Goal: Find specific page/section: Find specific page/section

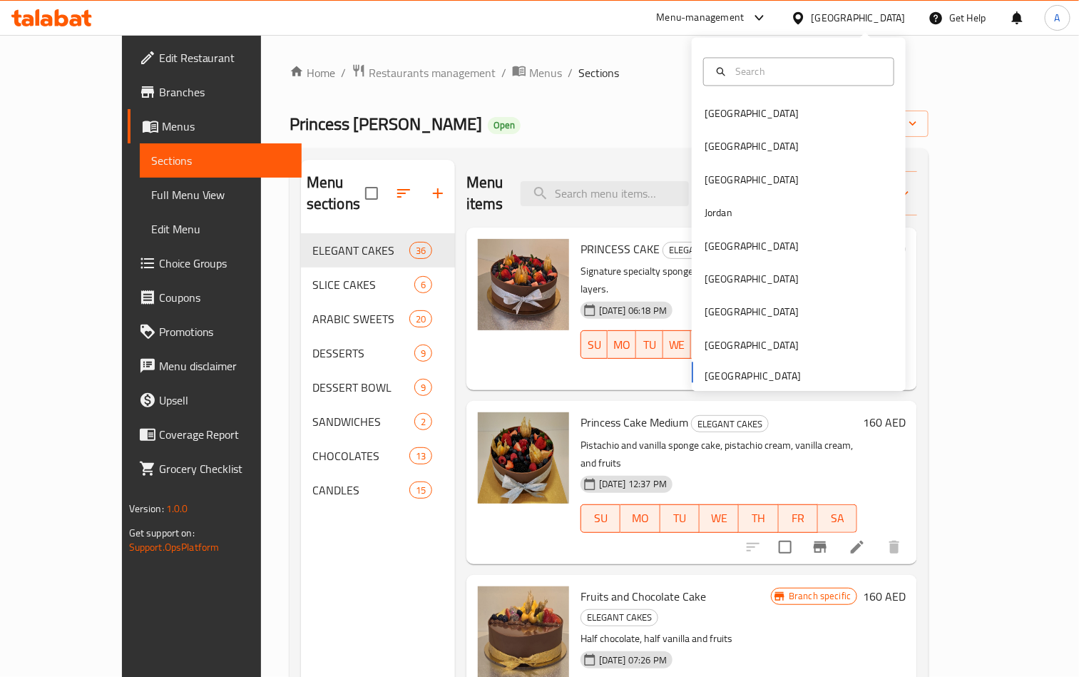
scroll to position [4755, 0]
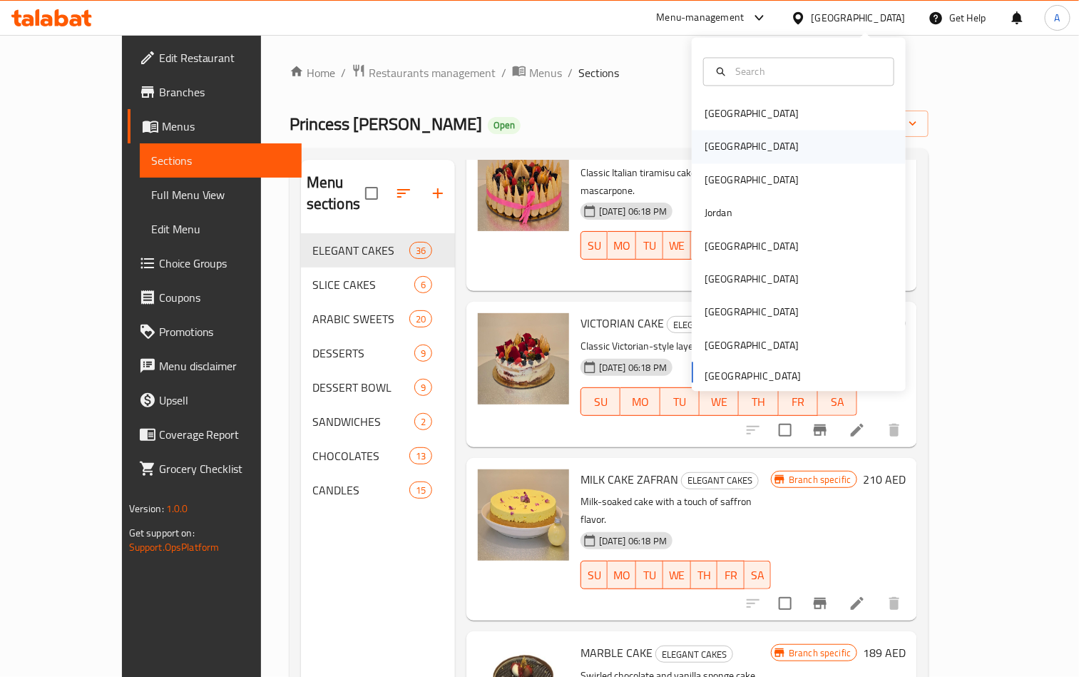
click at [716, 150] on div "[GEOGRAPHIC_DATA]" at bounding box center [751, 147] width 117 height 33
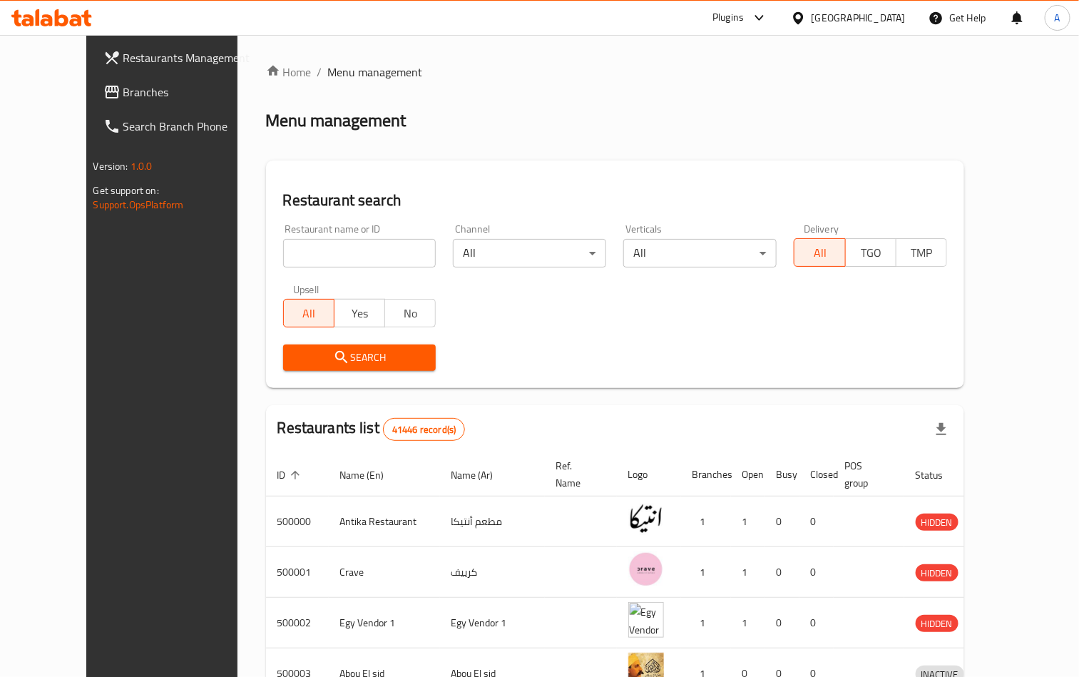
click at [302, 268] on div "Restaurant name or ID Restaurant name or ID" at bounding box center [360, 245] width 170 height 61
click at [309, 250] on input "search" at bounding box center [359, 253] width 153 height 29
paste input "702740"
type input "702740"
click button "Search" at bounding box center [359, 358] width 153 height 26
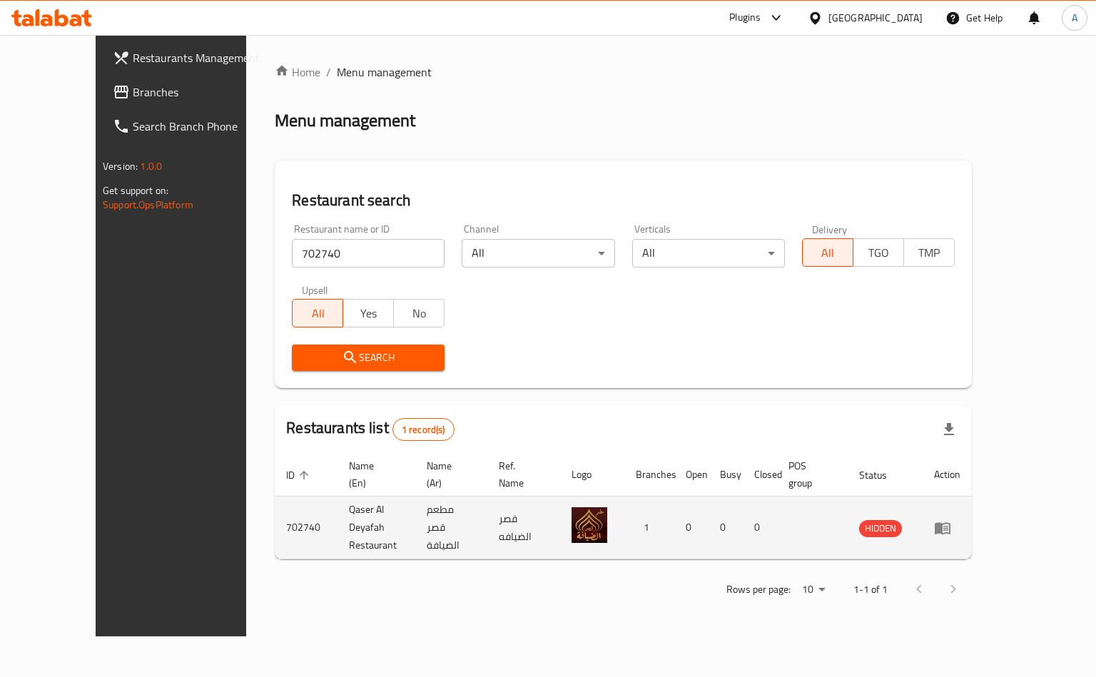
click at [922, 509] on td "HIDDEN" at bounding box center [884, 528] width 75 height 63
click at [847, 497] on td "enhanced table" at bounding box center [812, 528] width 71 height 63
click at [922, 522] on td "HIDDEN" at bounding box center [884, 528] width 75 height 63
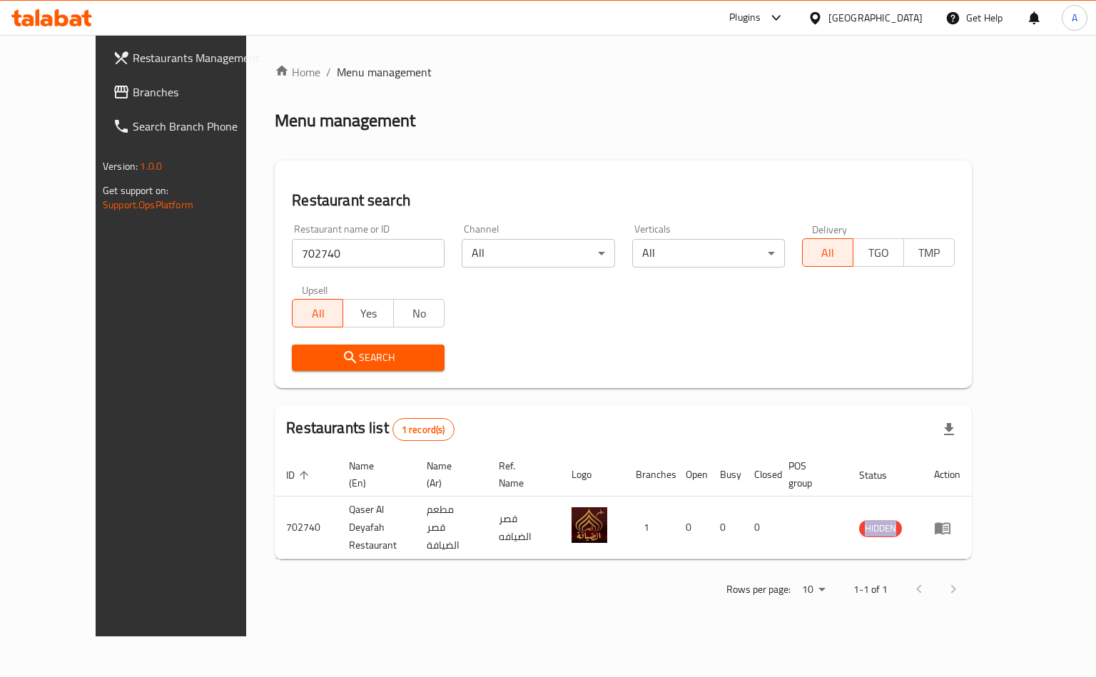
click at [62, 24] on icon at bounding box center [51, 17] width 81 height 17
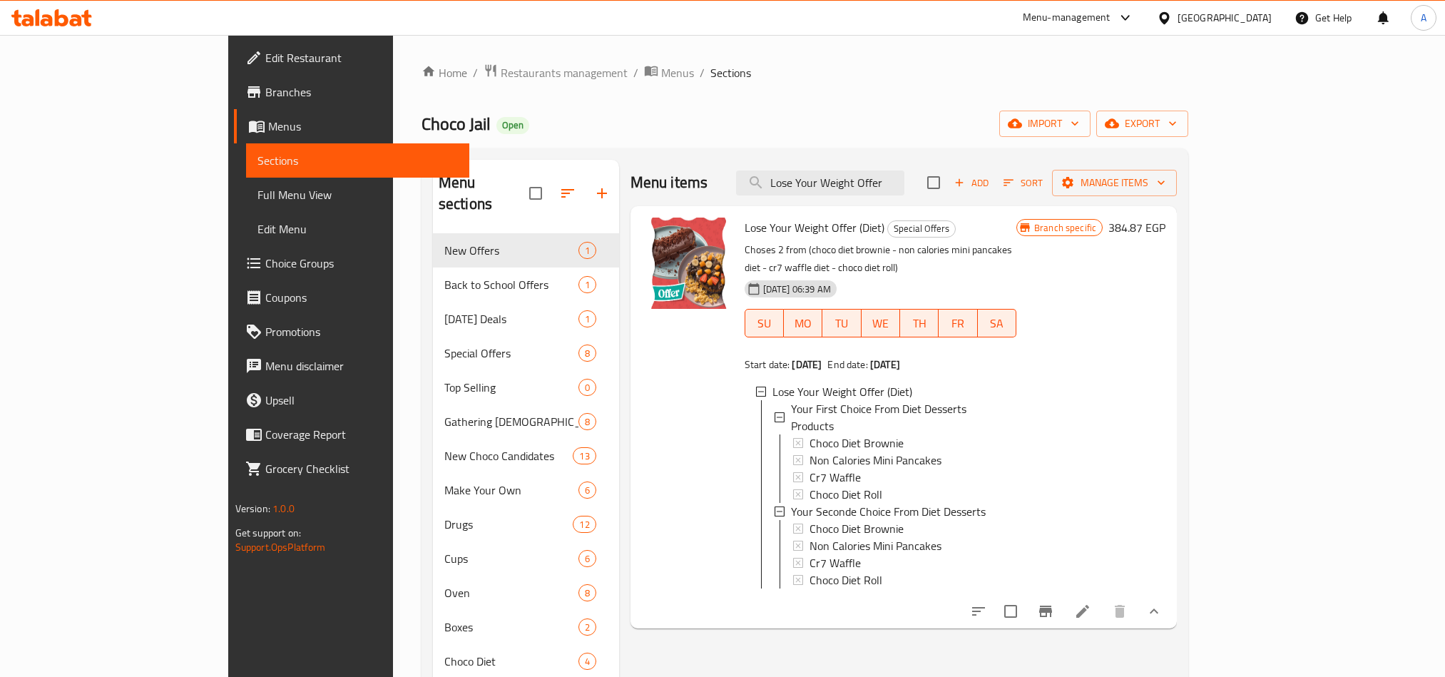
scroll to position [190, 0]
